Goal: Check status

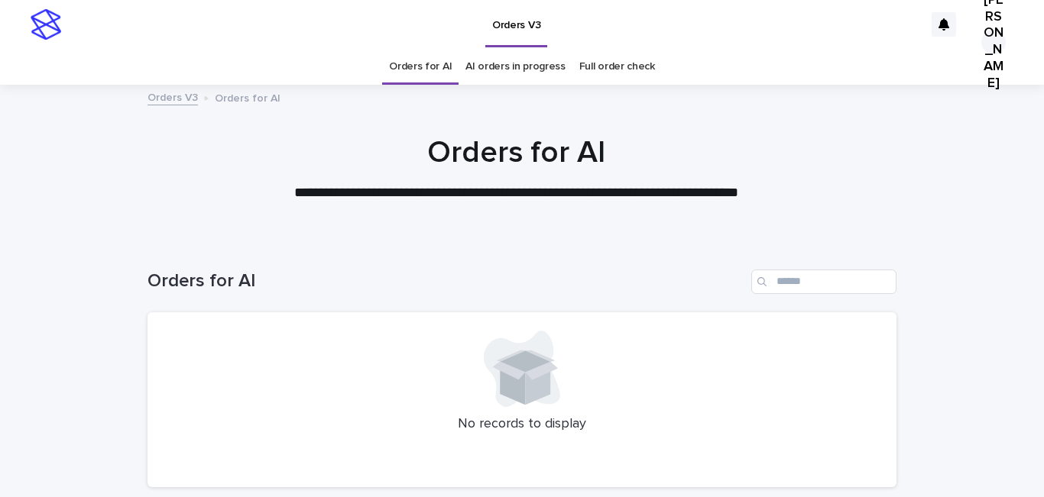
click at [420, 70] on link "Orders for AI" at bounding box center [420, 67] width 63 height 36
click at [503, 68] on link "AI orders in progress" at bounding box center [515, 67] width 100 height 36
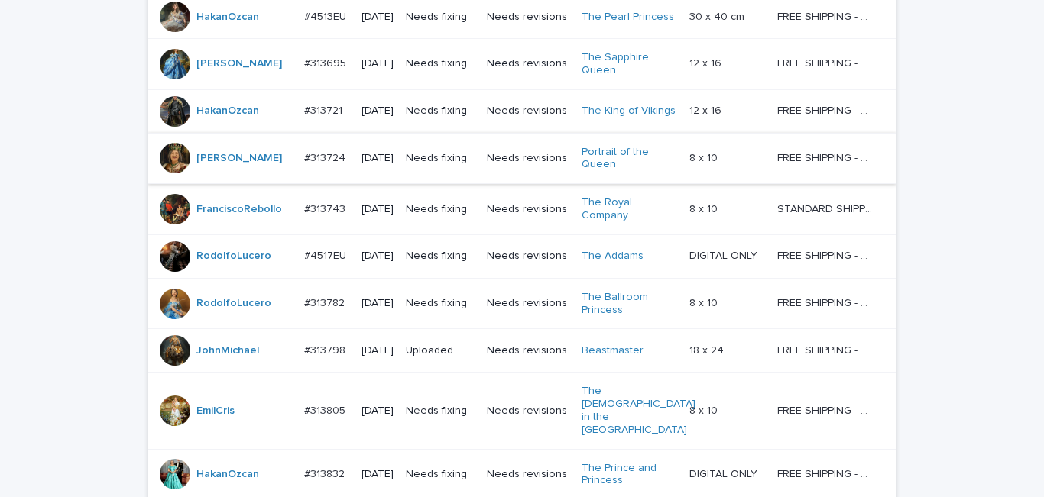
scroll to position [611, 0]
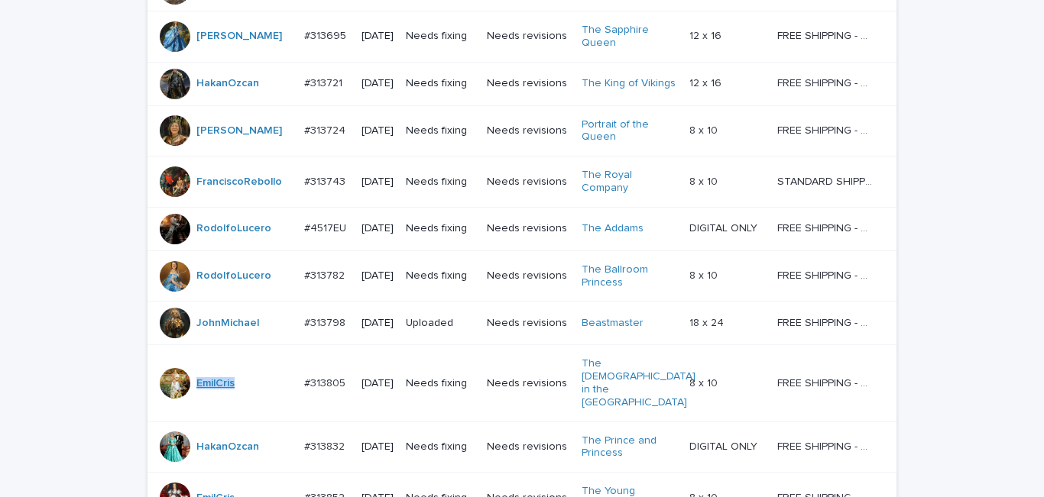
drag, startPoint x: 248, startPoint y: 380, endPoint x: 190, endPoint y: 380, distance: 58.1
click at [190, 380] on div "EmilCris" at bounding box center [226, 383] width 132 height 31
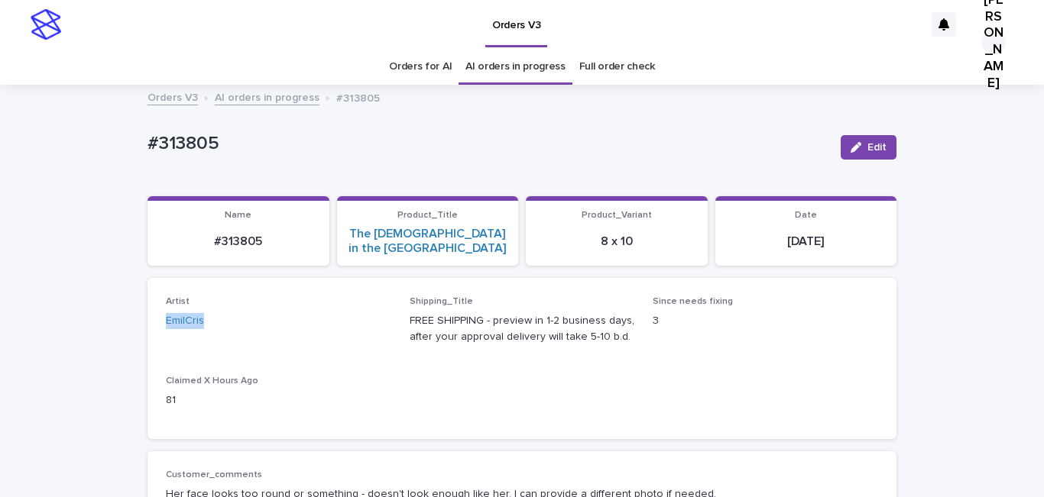
drag, startPoint x: 208, startPoint y: 306, endPoint x: 144, endPoint y: 314, distance: 64.0
click at [147, 314] on div "Artist EmilCris Shipping_Title FREE SHIPPING - preview in 1-2 business days, af…" at bounding box center [521, 358] width 749 height 161
copy link "EmilCris"
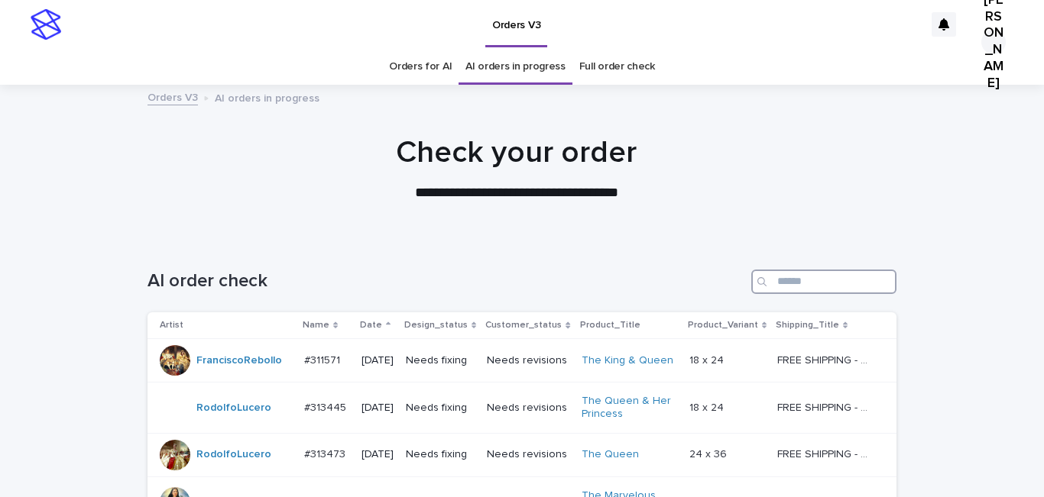
paste input "********"
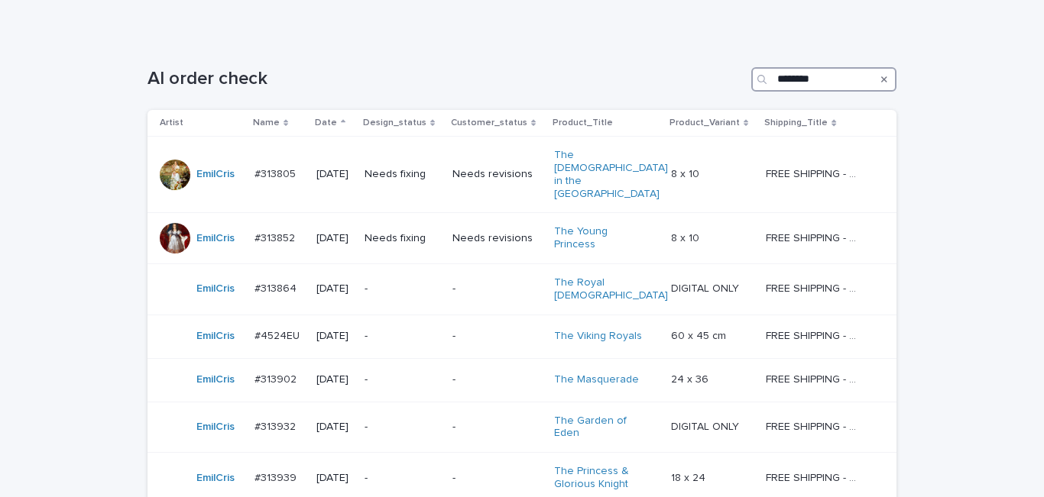
scroll to position [116, 0]
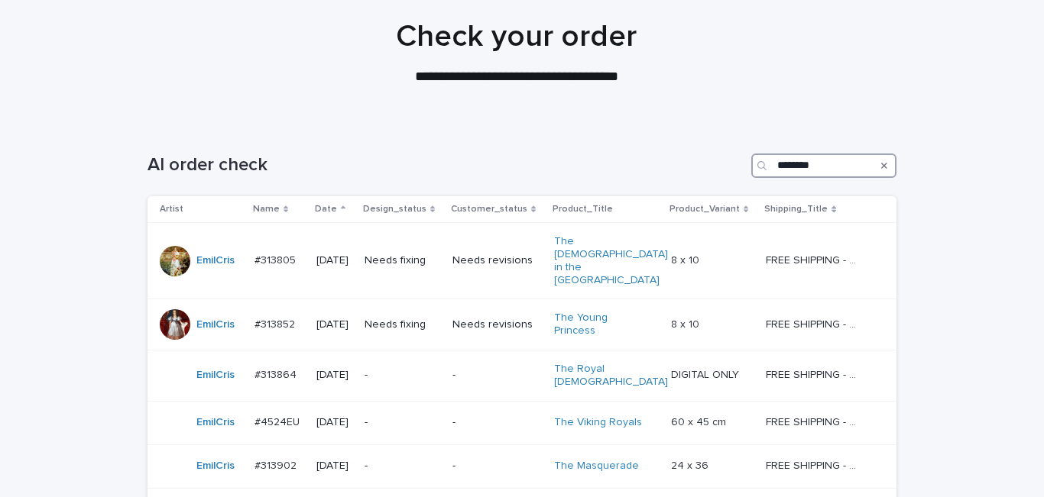
type input "********"
